Goal: Book appointment/travel/reservation

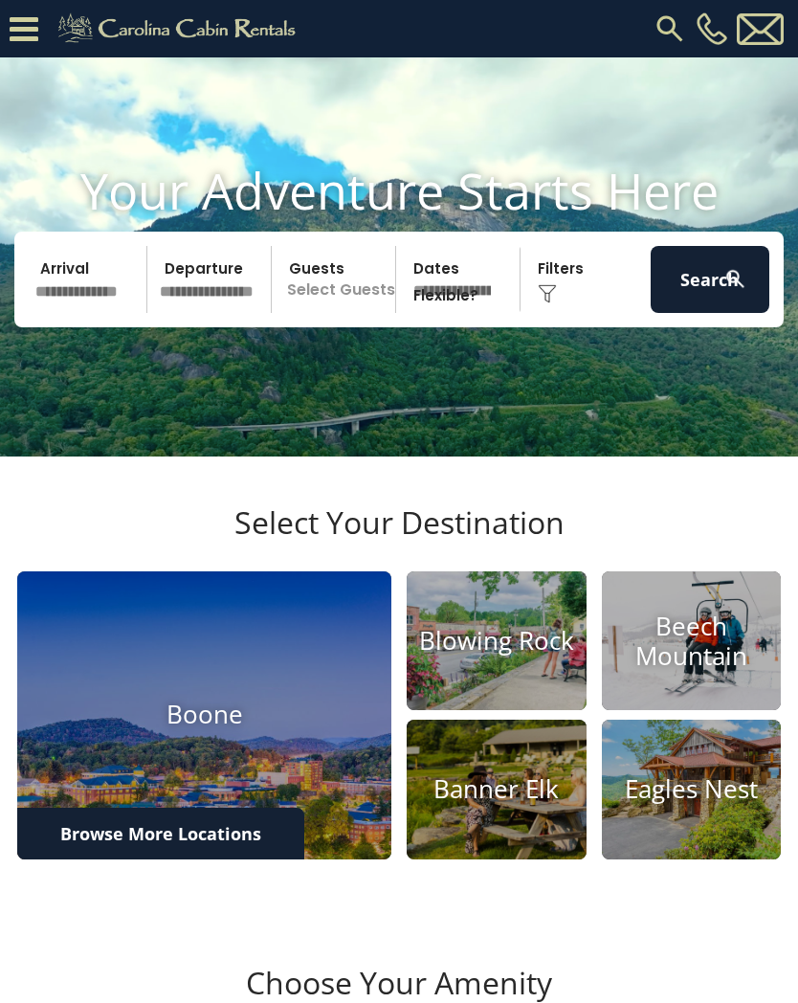
click at [663, 22] on img at bounding box center [670, 28] width 34 height 34
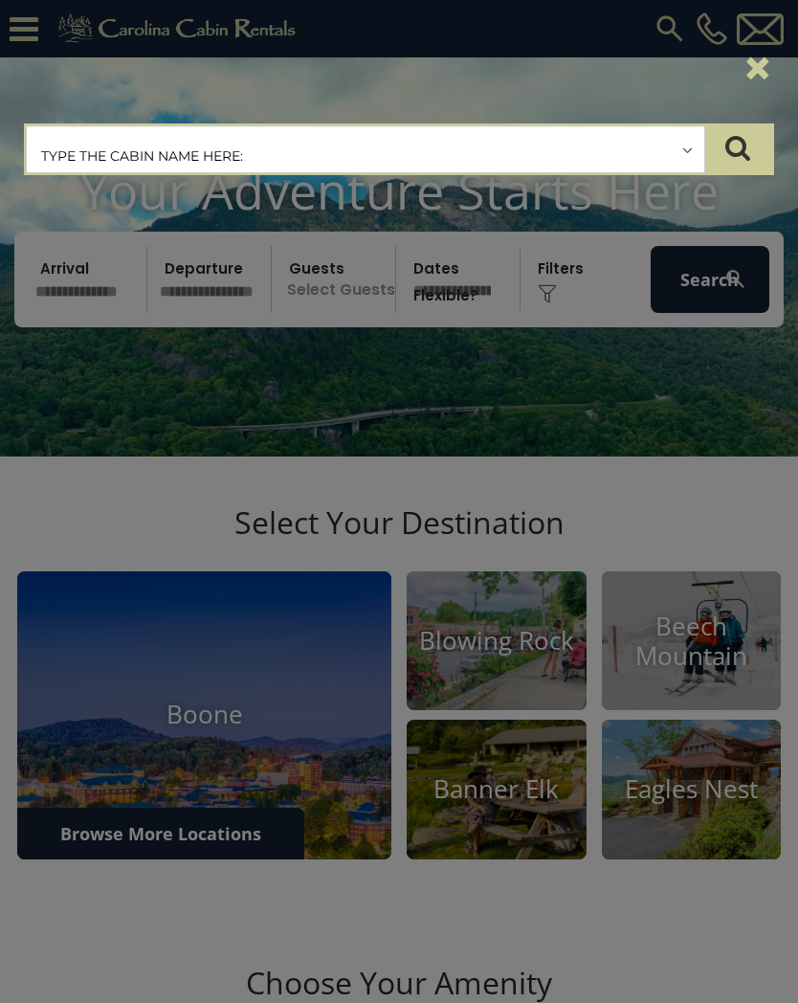
click at [64, 140] on input "text" at bounding box center [366, 150] width 678 height 48
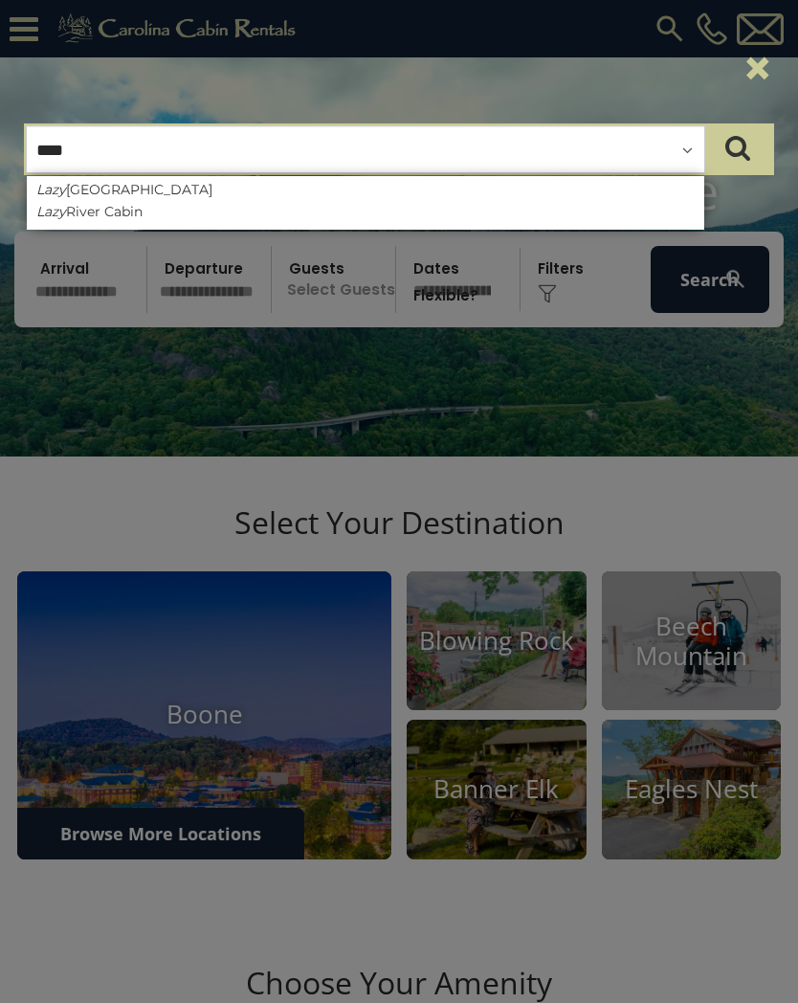
type input "****"
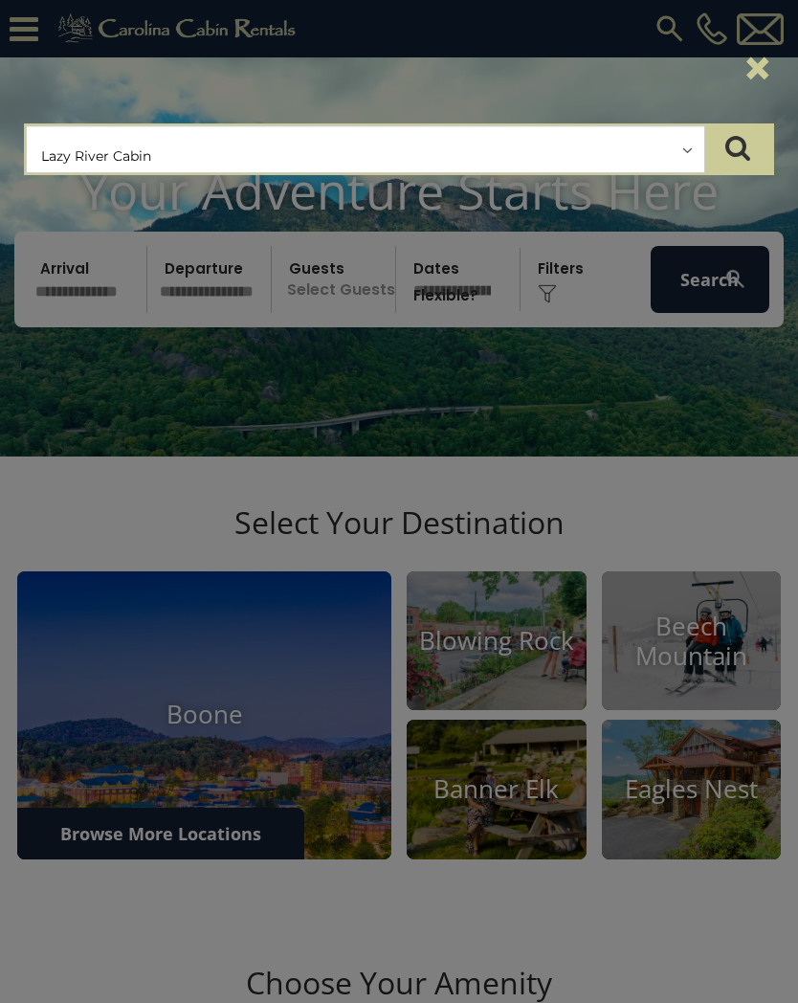
click at [733, 147] on icon "submit" at bounding box center [738, 147] width 25 height 27
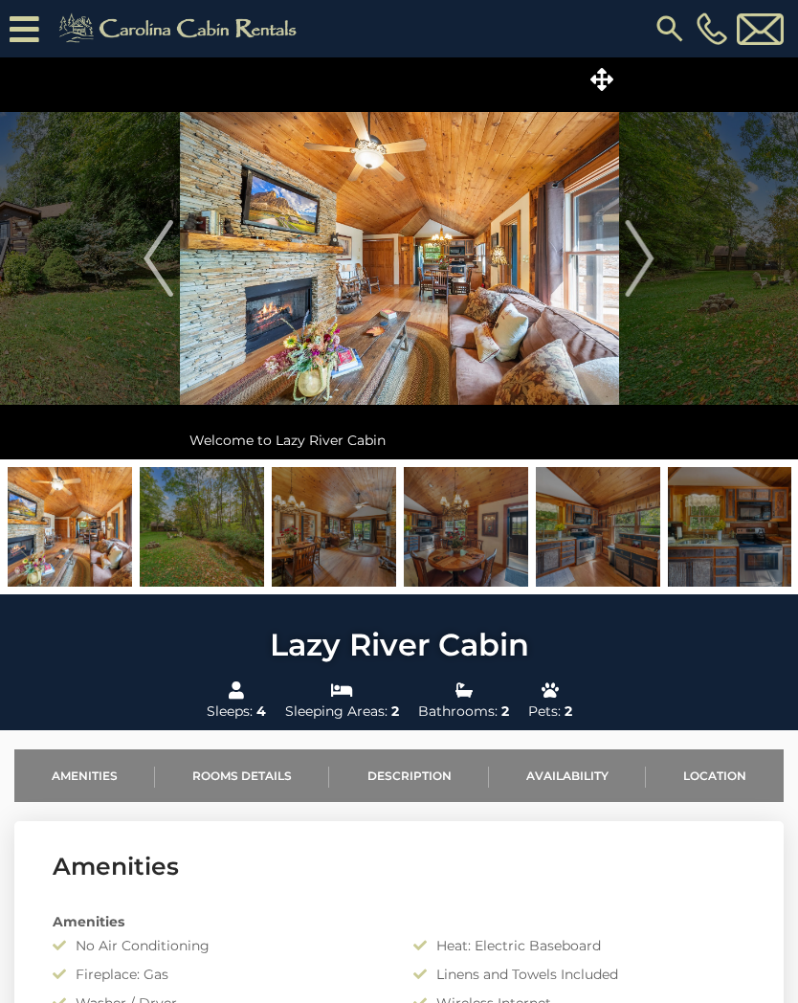
click at [197, 546] on img at bounding box center [202, 527] width 124 height 120
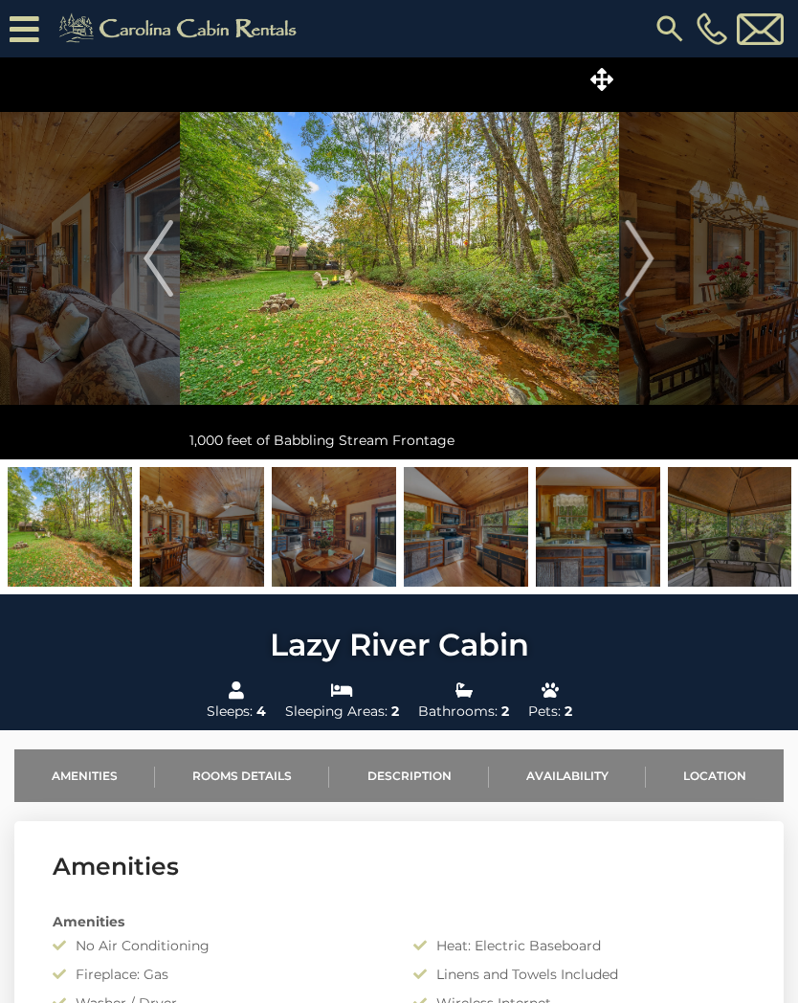
click at [297, 542] on img at bounding box center [334, 527] width 124 height 120
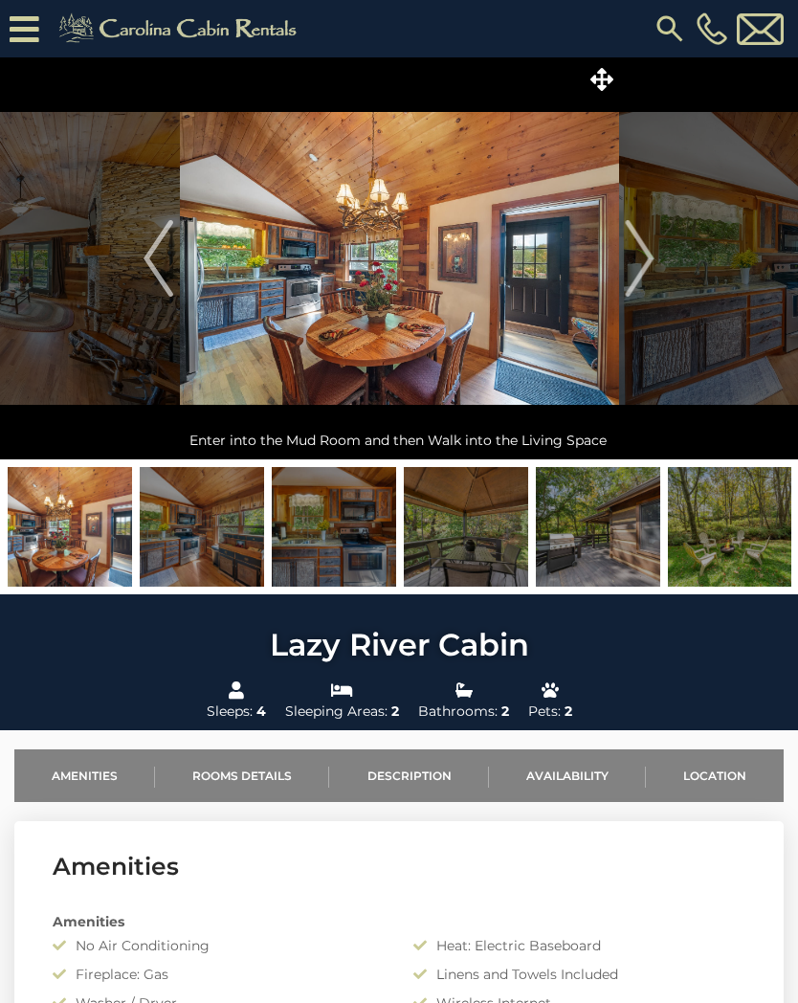
click at [309, 562] on img at bounding box center [334, 527] width 124 height 120
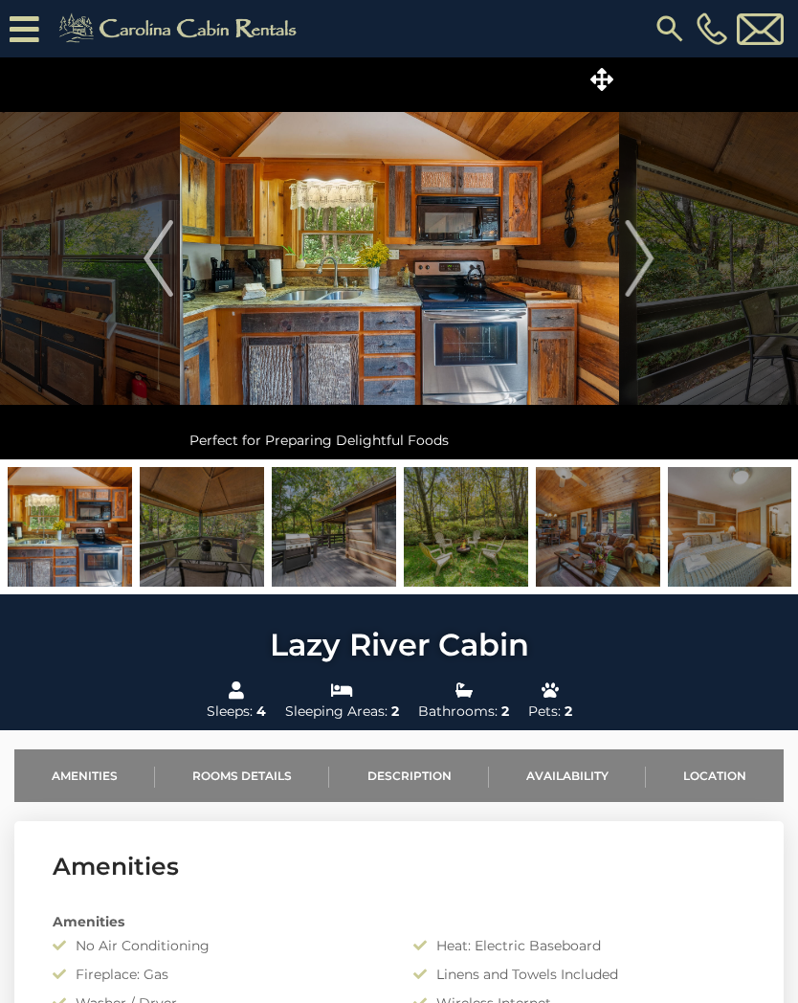
click at [486, 539] on img at bounding box center [466, 527] width 124 height 120
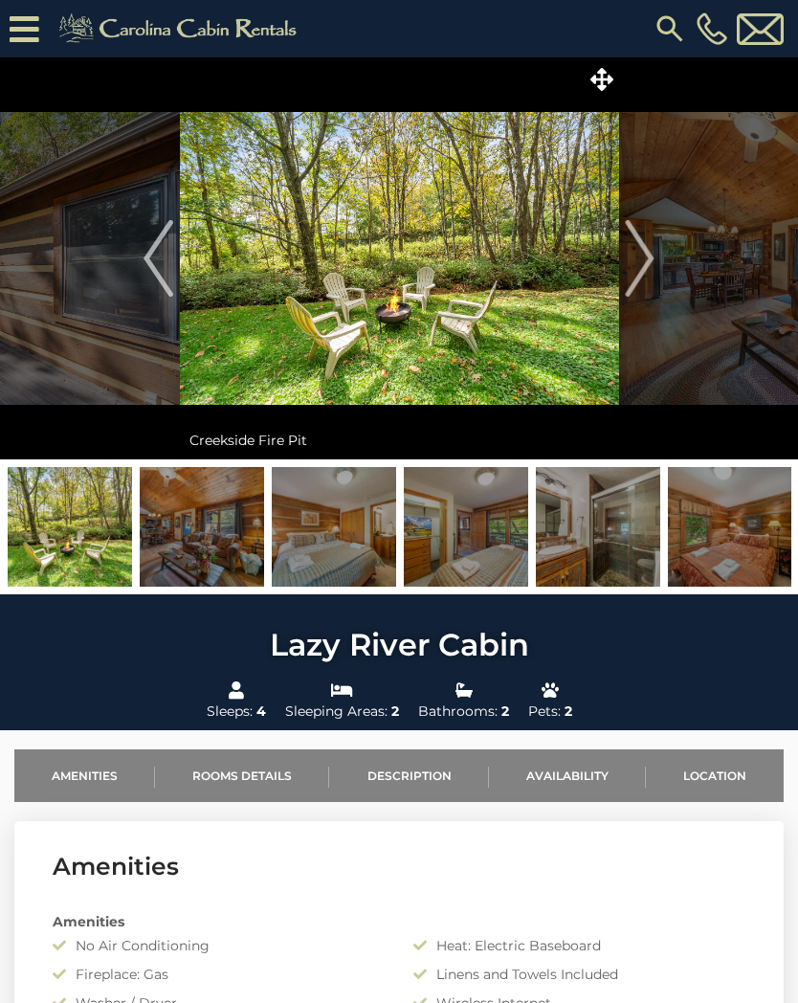
click at [314, 557] on img at bounding box center [334, 527] width 124 height 120
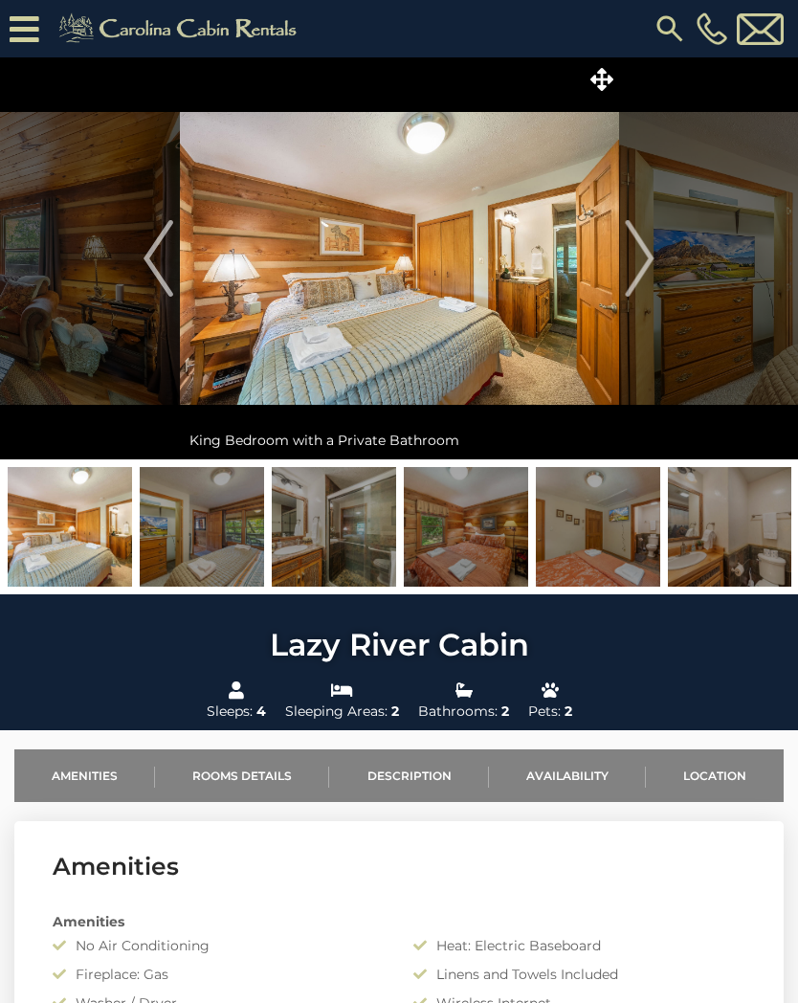
click at [489, 542] on img at bounding box center [466, 527] width 124 height 120
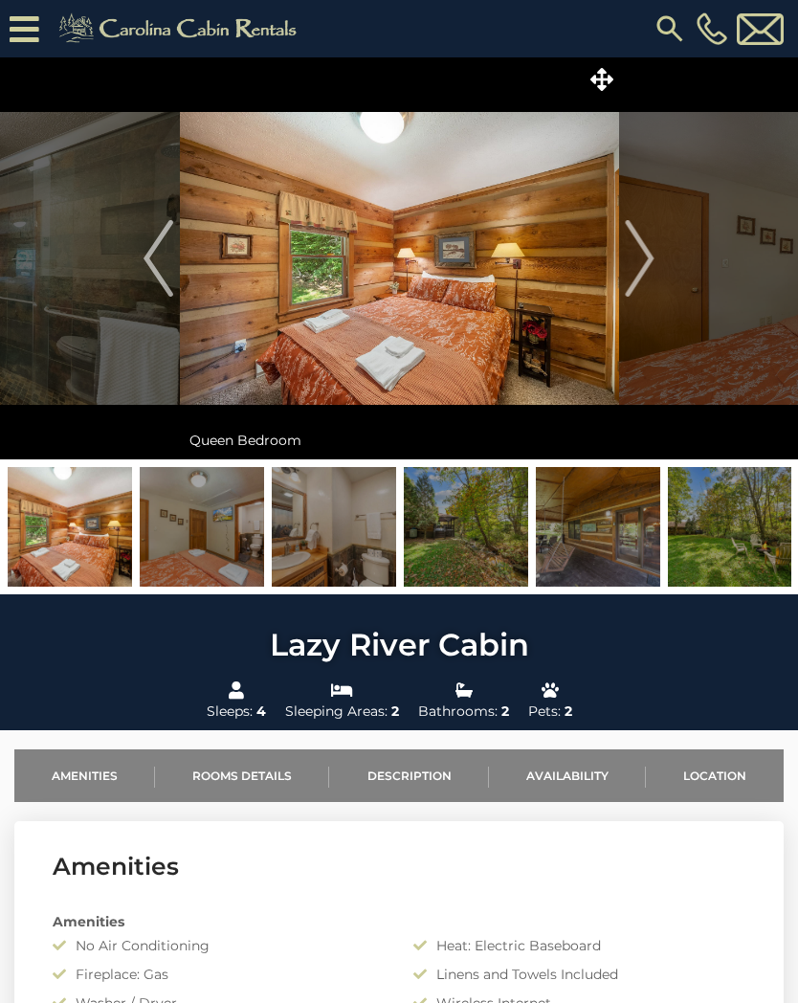
click at [480, 532] on img at bounding box center [466, 527] width 124 height 120
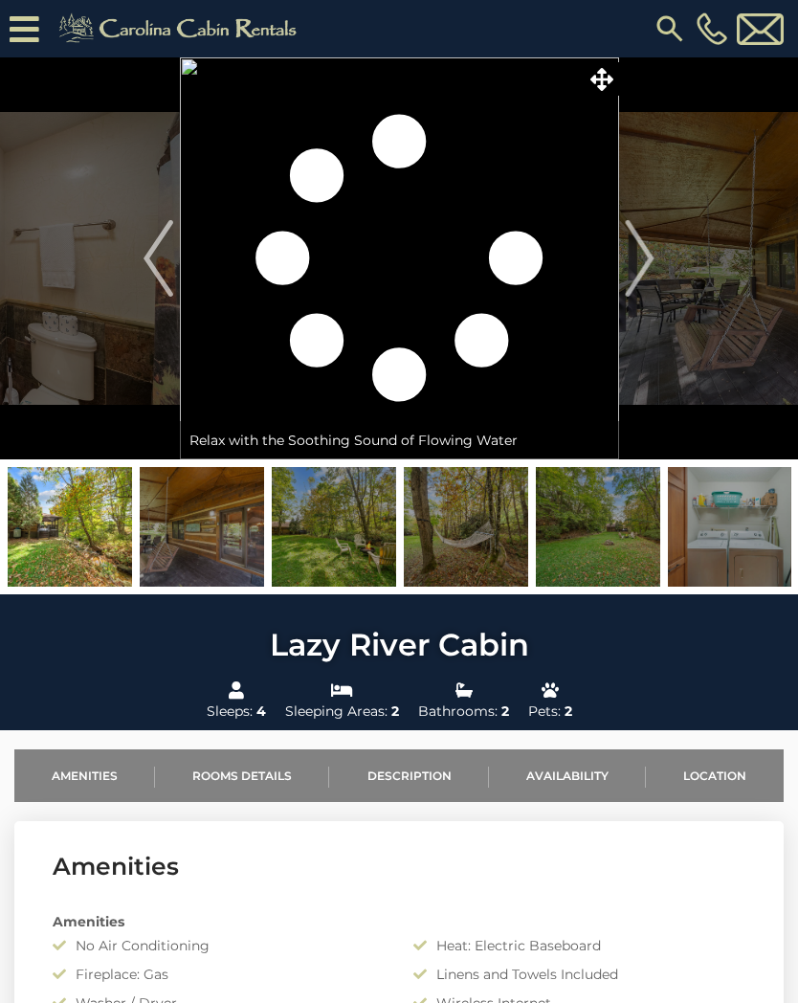
click at [319, 570] on img at bounding box center [334, 527] width 124 height 120
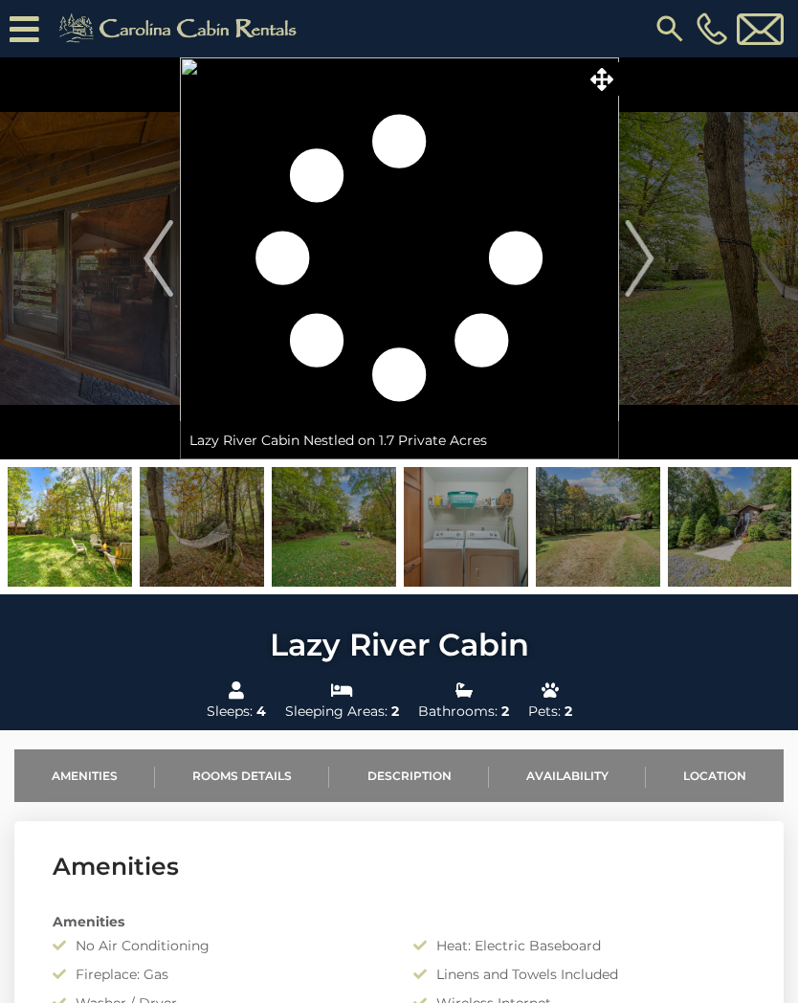
click at [479, 544] on img at bounding box center [466, 527] width 124 height 120
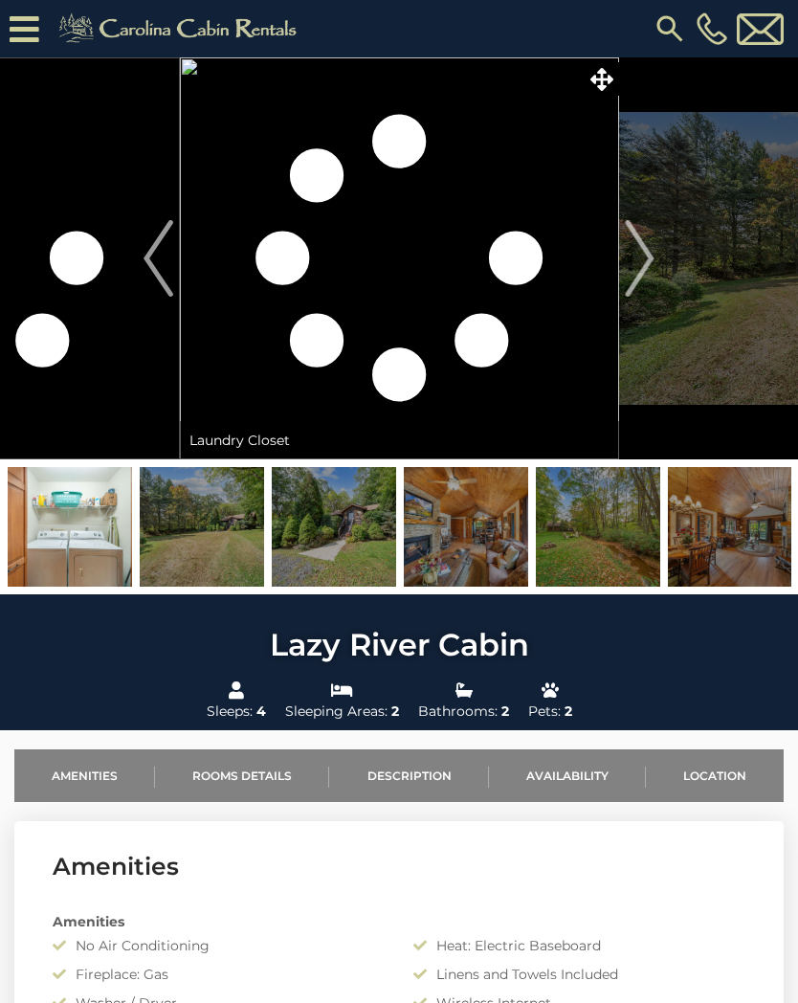
click at [490, 548] on img at bounding box center [466, 527] width 124 height 120
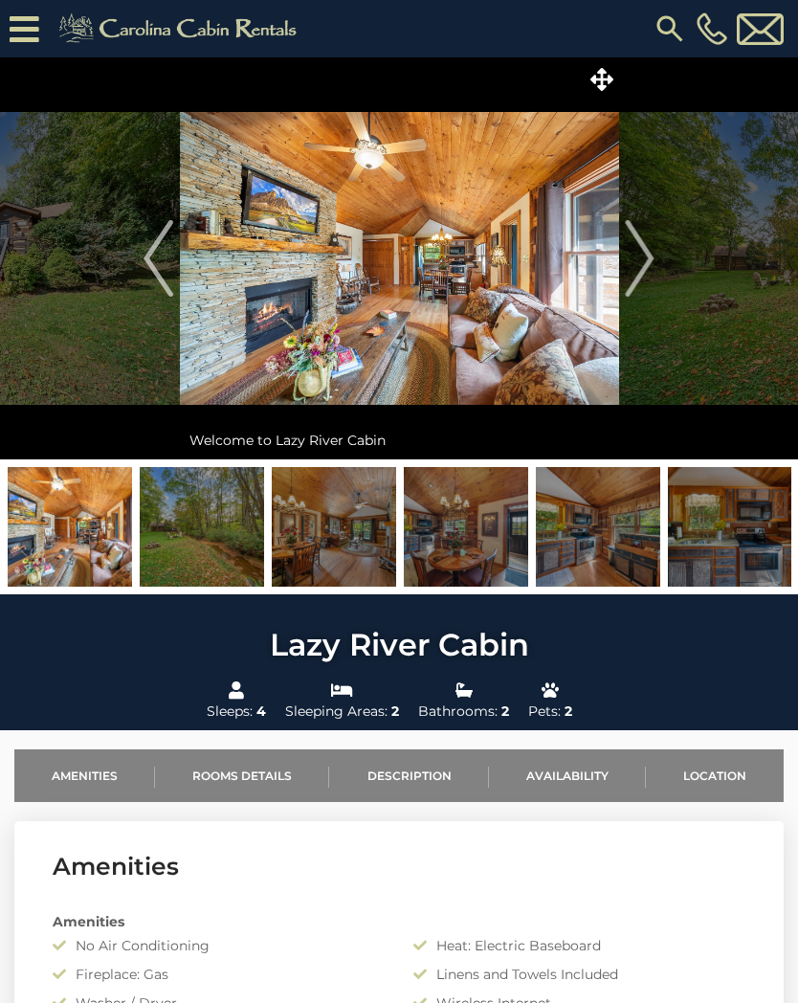
click at [304, 551] on img at bounding box center [334, 527] width 124 height 120
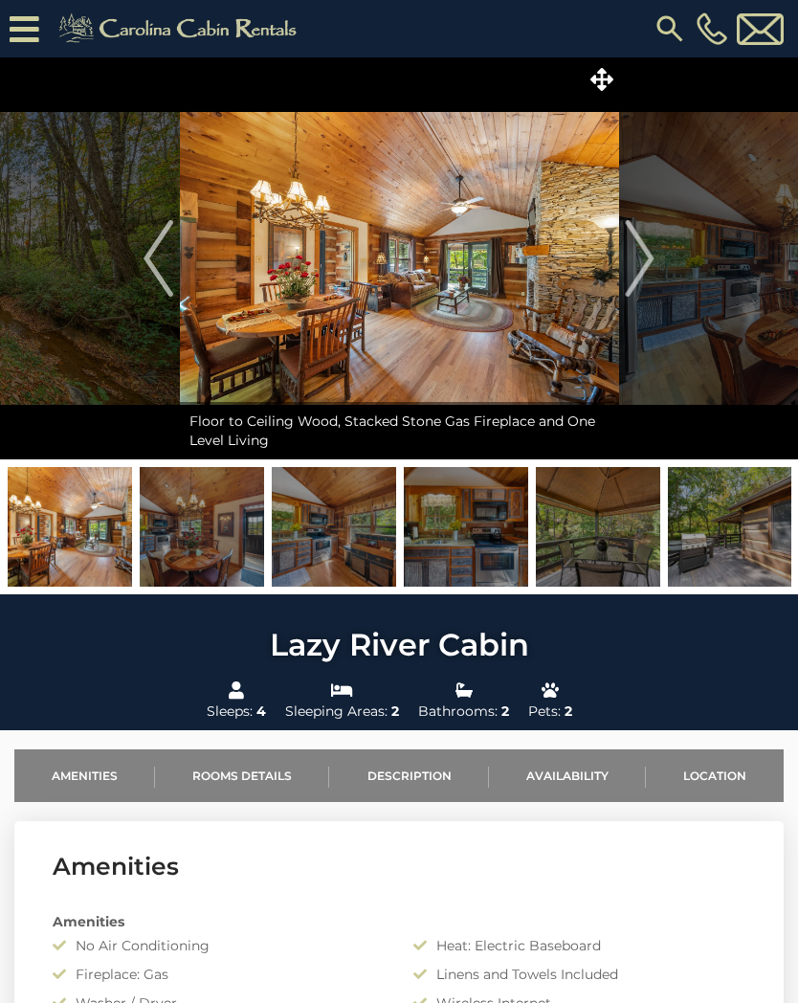
click at [480, 544] on img at bounding box center [466, 527] width 124 height 120
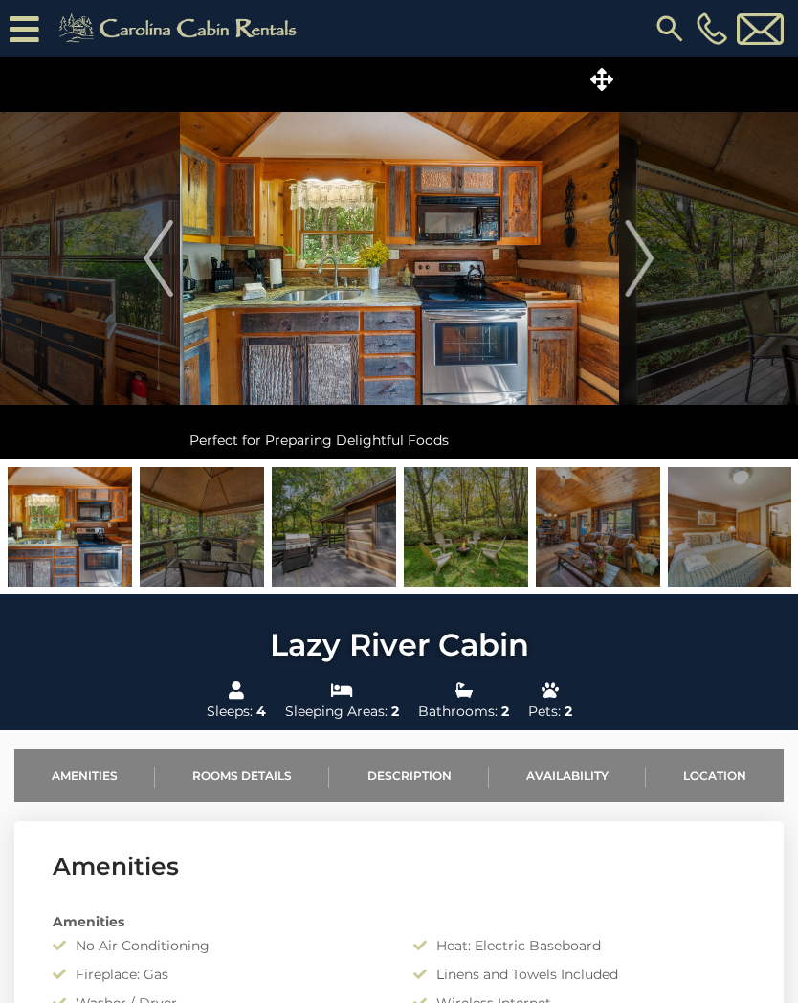
click at [568, 540] on img at bounding box center [598, 527] width 124 height 120
